Goal: Information Seeking & Learning: Learn about a topic

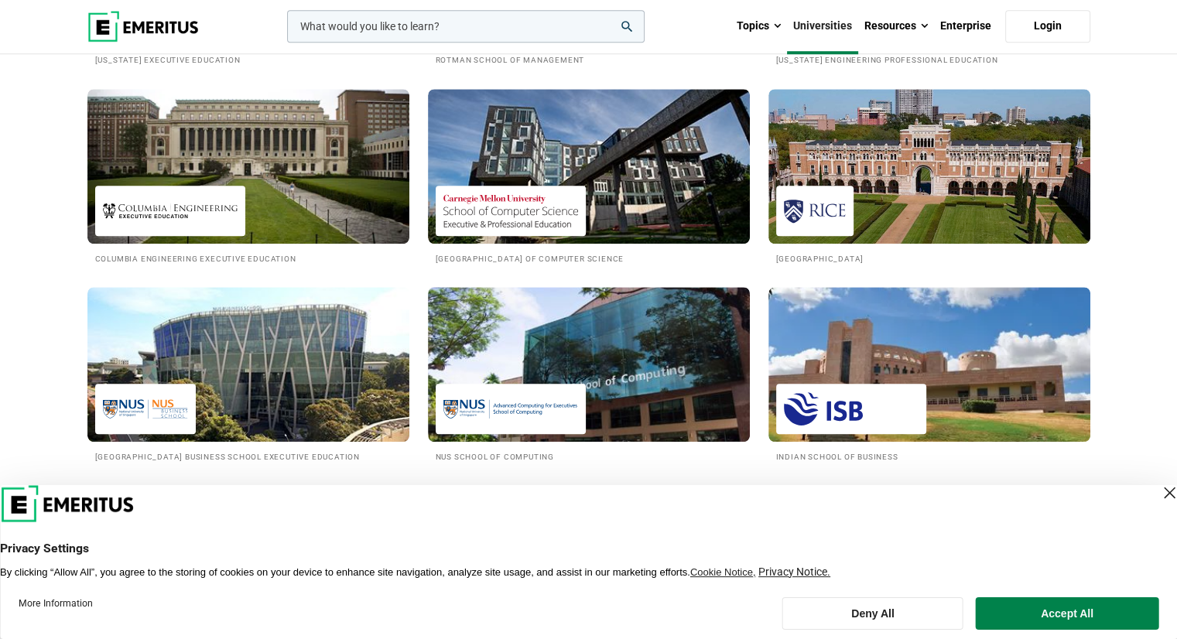
scroll to position [1316, 0]
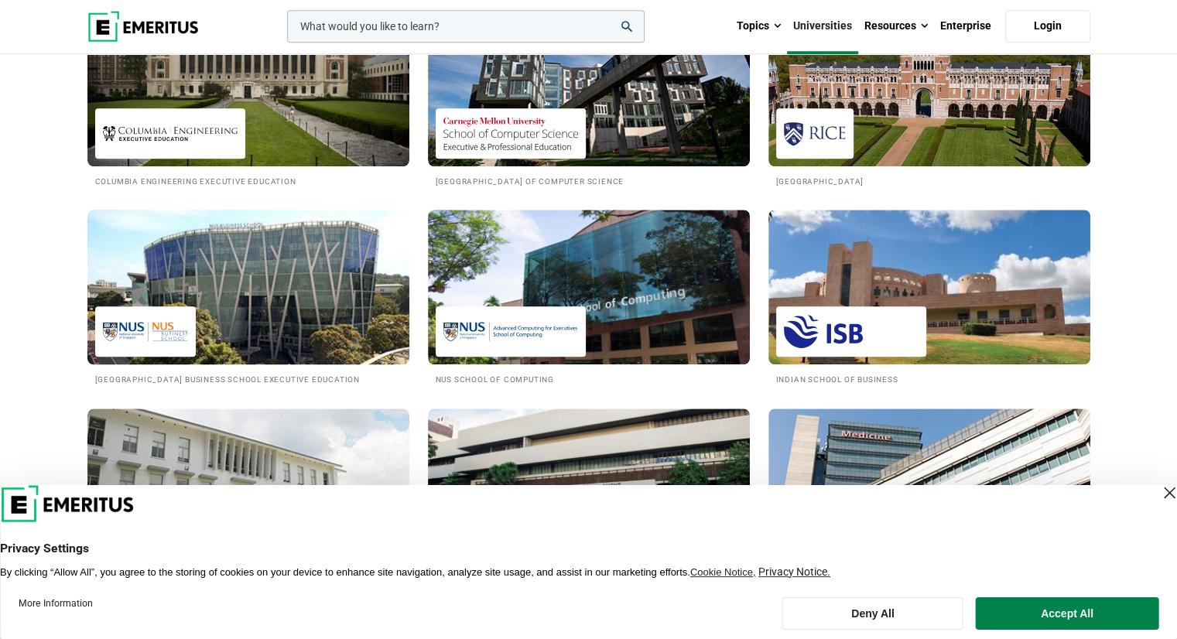
click at [259, 310] on img at bounding box center [248, 287] width 355 height 170
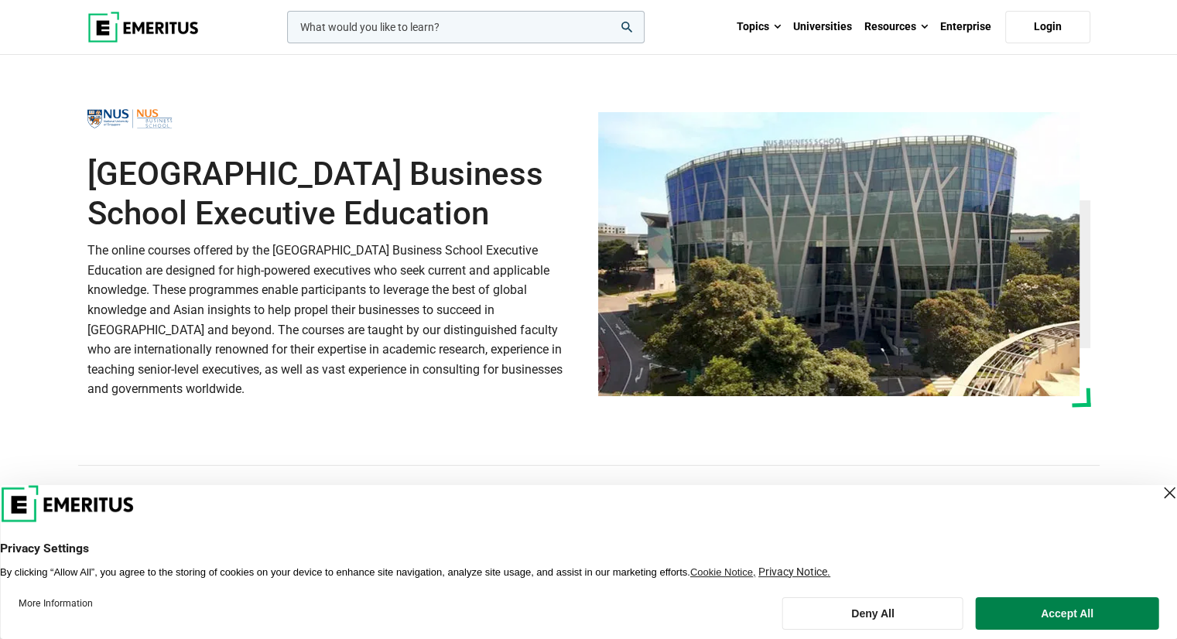
click at [36, 317] on section "[GEOGRAPHIC_DATA] Business School Executive Education The online courses offere…" at bounding box center [588, 284] width 1177 height 458
click at [1159, 490] on div "Close Layer" at bounding box center [1170, 493] width 22 height 22
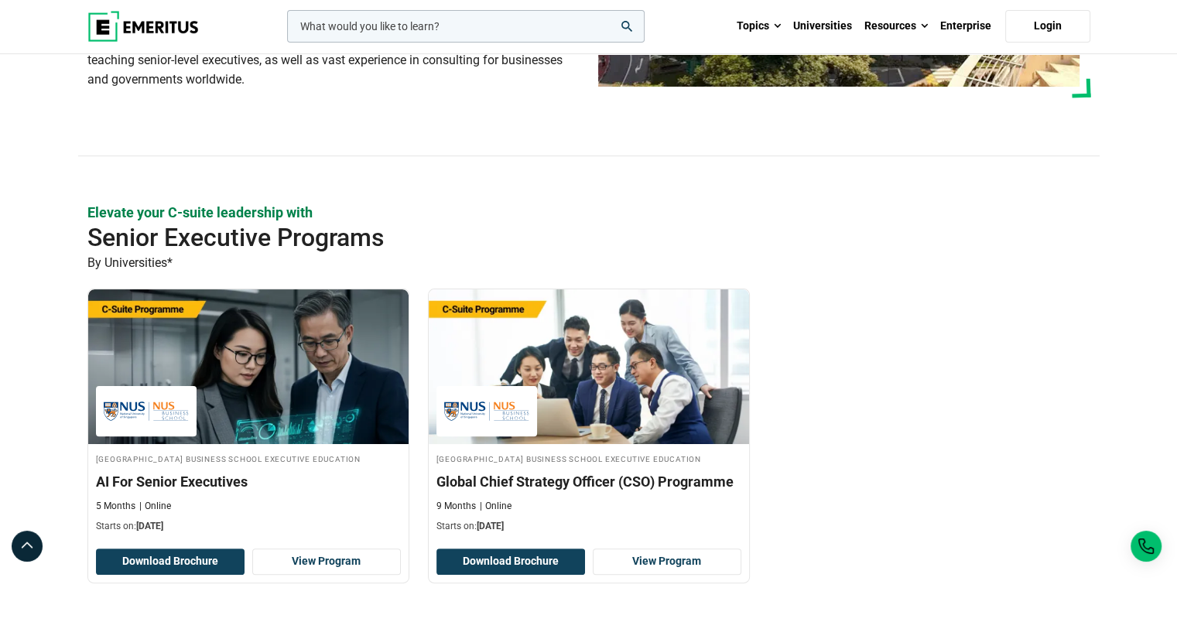
scroll to position [464, 0]
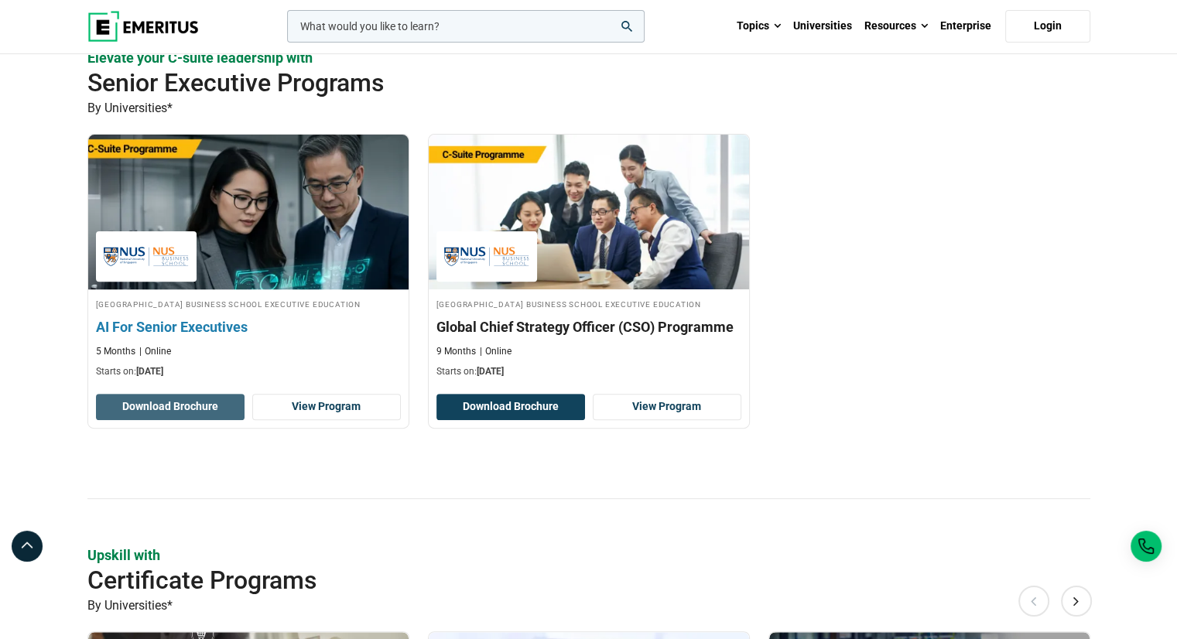
click at [200, 420] on button "Download Brochure" at bounding box center [170, 407] width 149 height 26
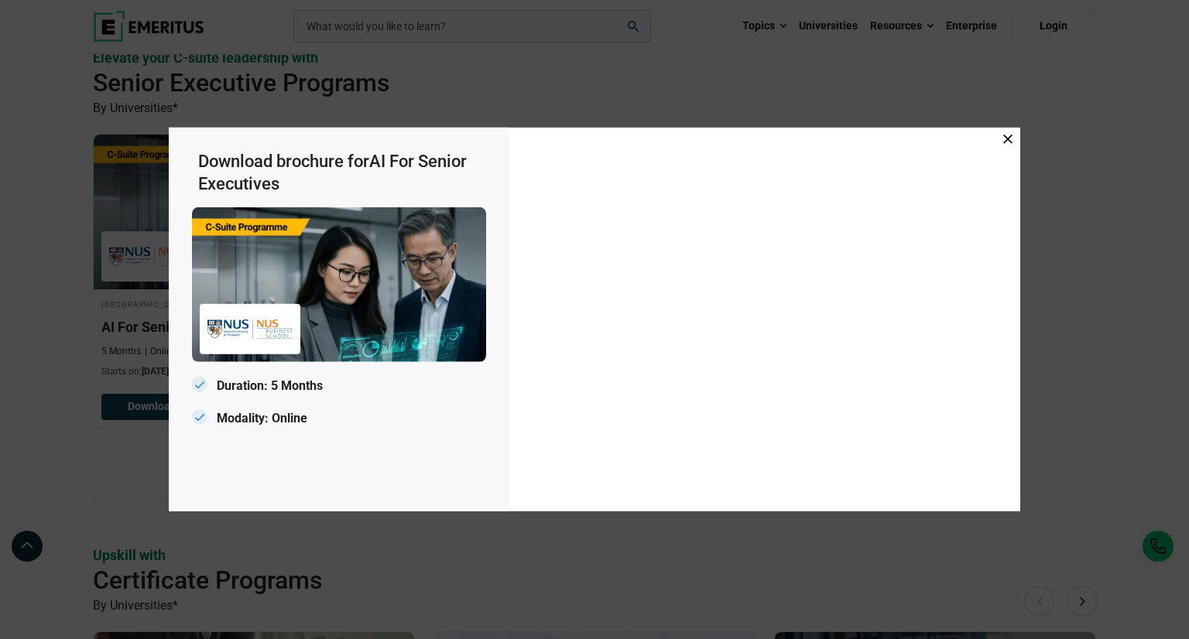
click at [1010, 137] on icon at bounding box center [1007, 139] width 9 height 9
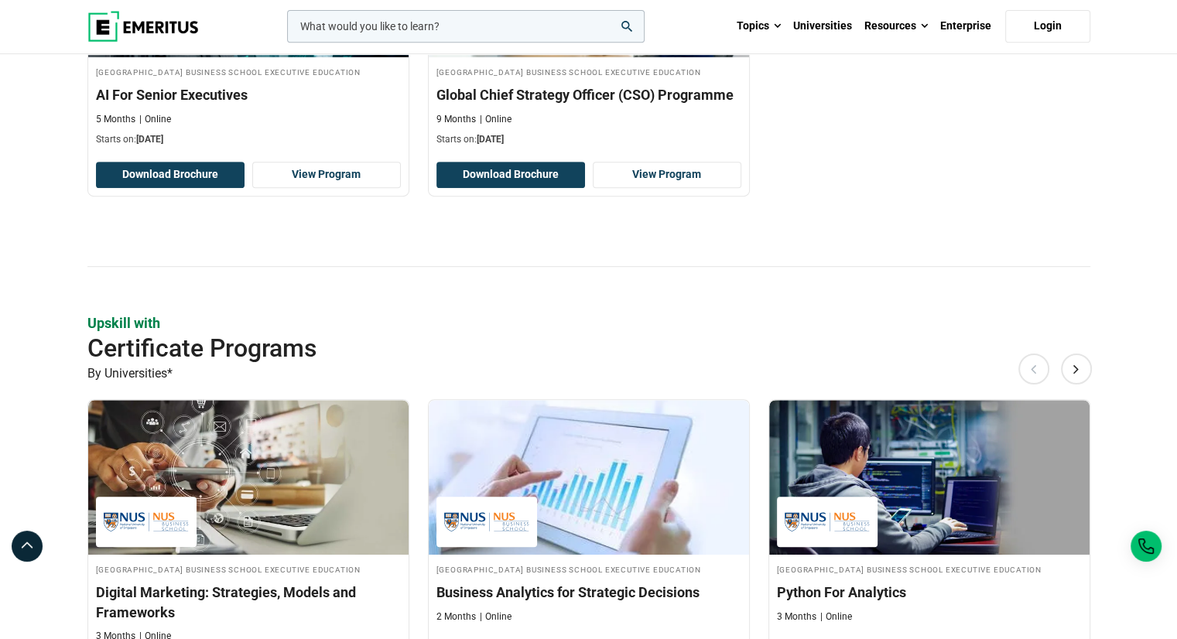
scroll to position [619, 0]
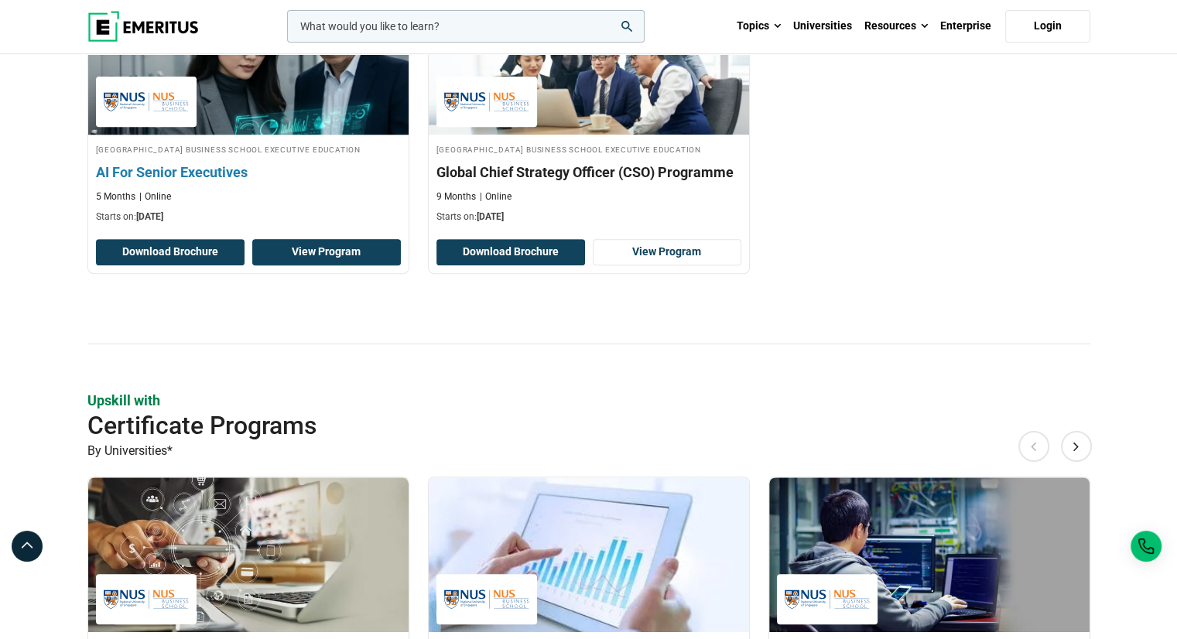
click at [311, 266] on link "View Program" at bounding box center [326, 252] width 149 height 26
